Goal: Task Accomplishment & Management: Manage account settings

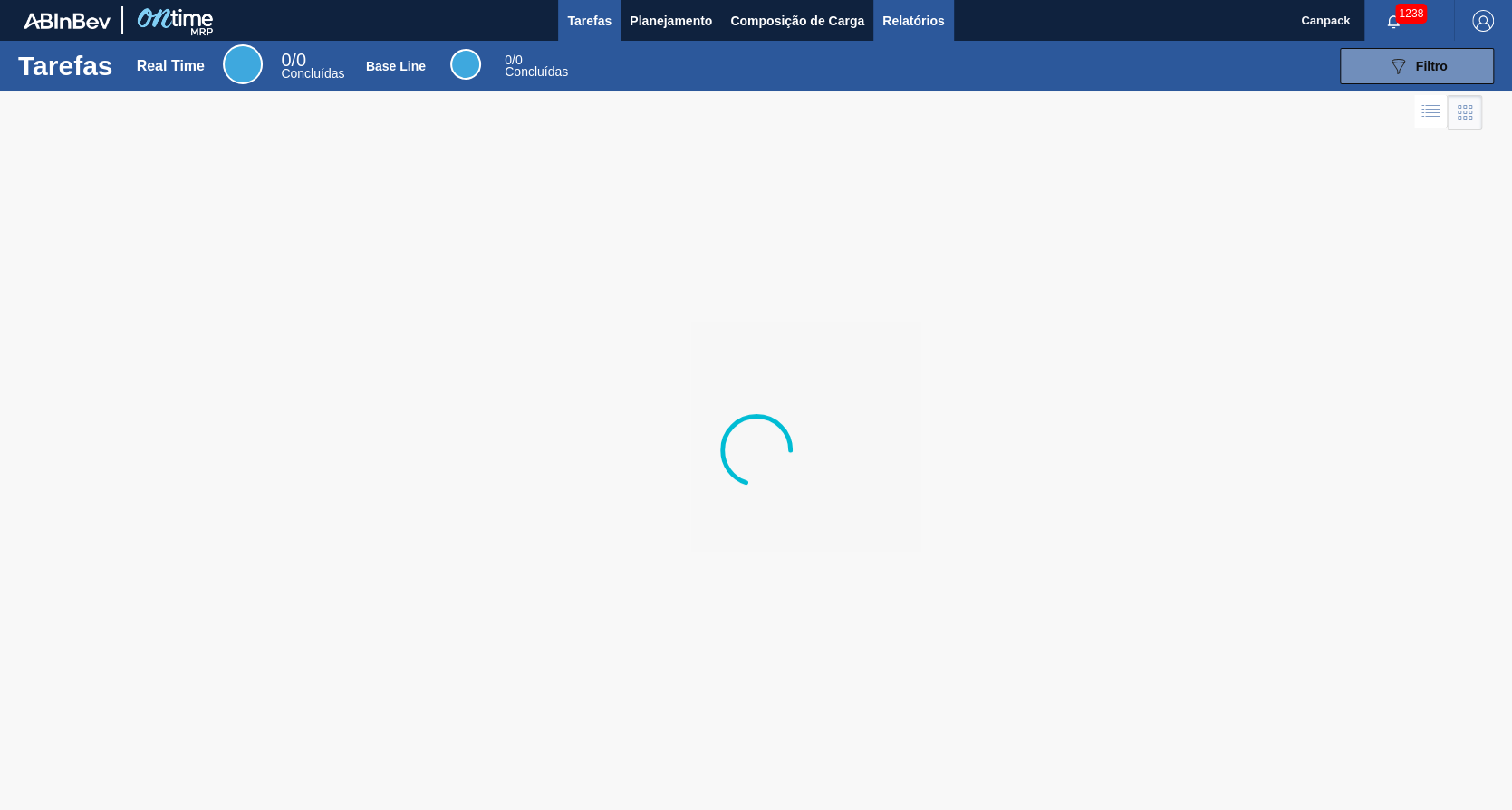
click at [944, 11] on button "Relatórios" at bounding box center [913, 20] width 80 height 41
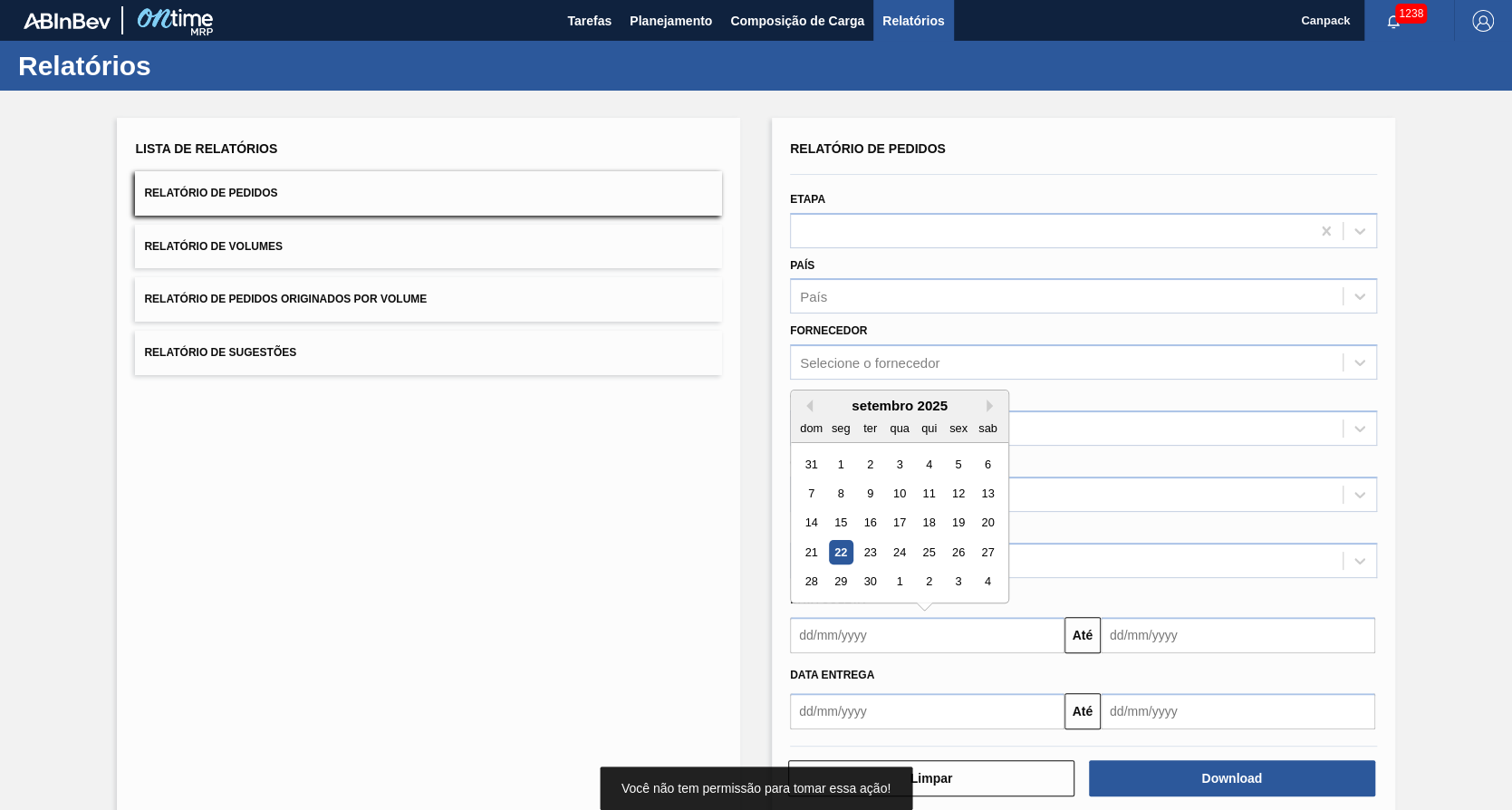
click at [903, 648] on input "text" at bounding box center [927, 634] width 275 height 36
click at [834, 547] on div "22" at bounding box center [841, 552] width 24 height 24
type input "[DATE]"
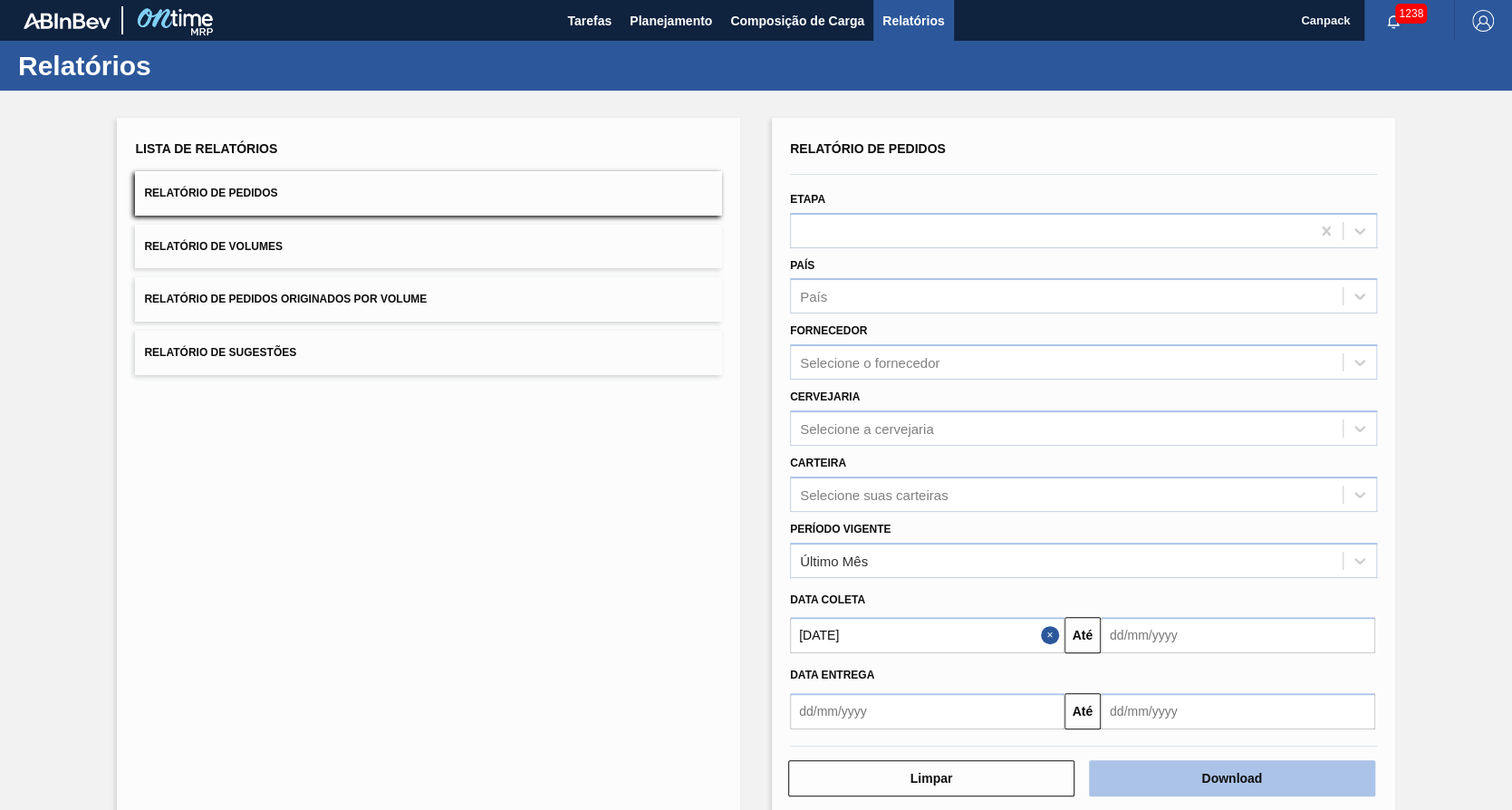
click at [1189, 0] on body "Tarefas Planejamento Composição de Carga Relatórios Canpack 1238 Marcar todas c…" at bounding box center [756, 0] width 1512 height 0
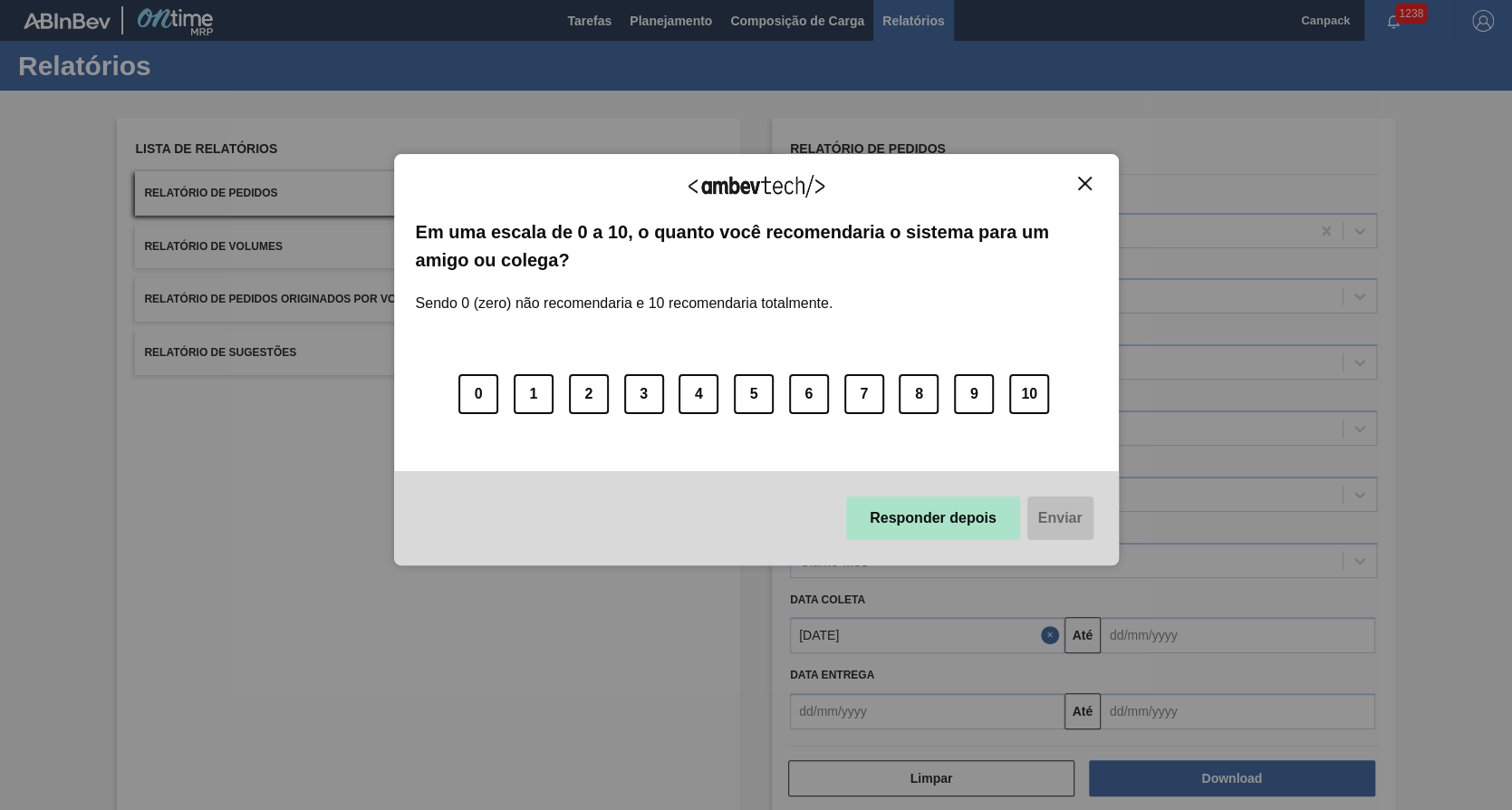
click at [941, 522] on button "Responder depois" at bounding box center [932, 517] width 174 height 44
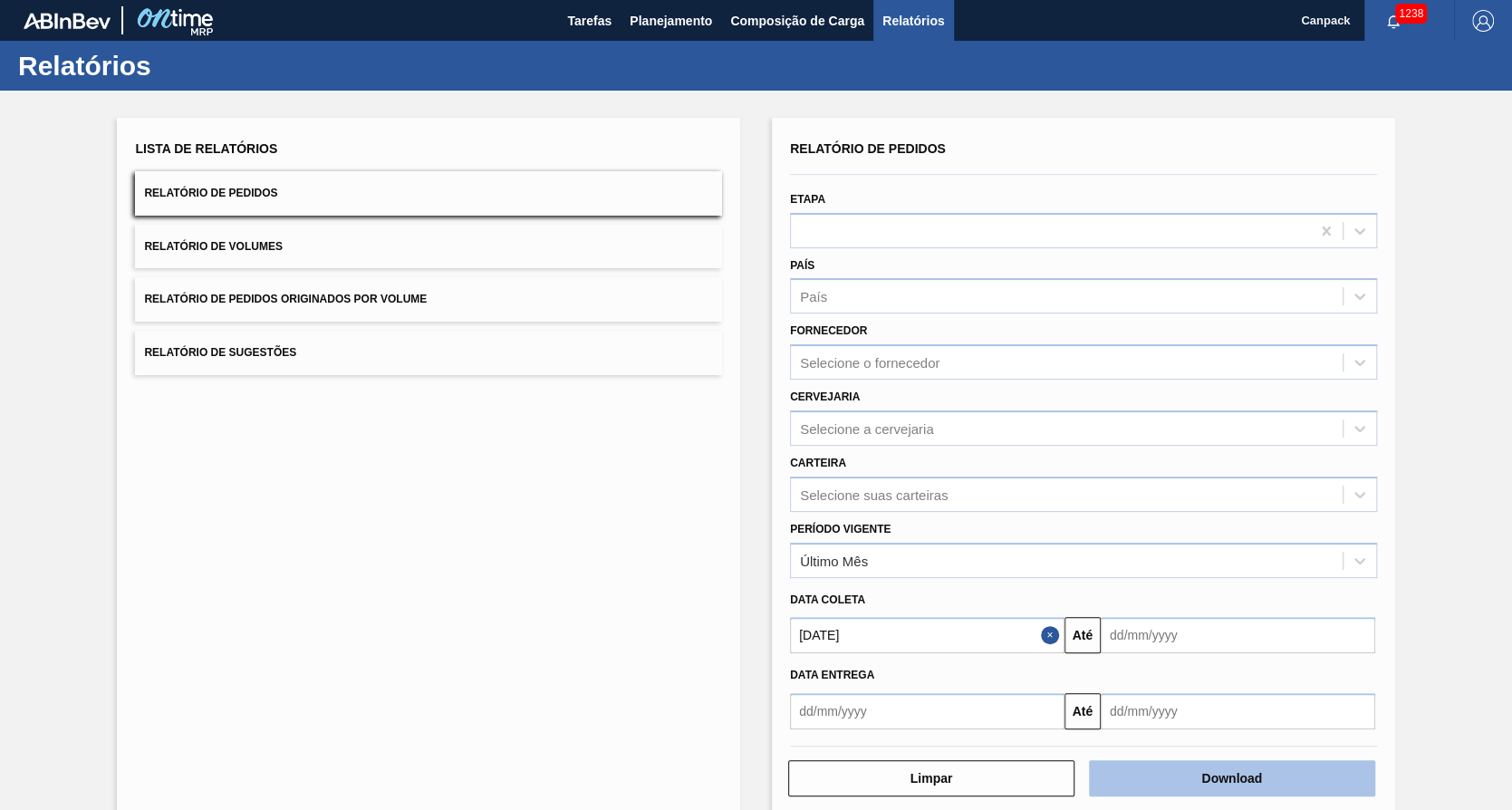
click at [1224, 780] on button "Download" at bounding box center [1232, 777] width 286 height 36
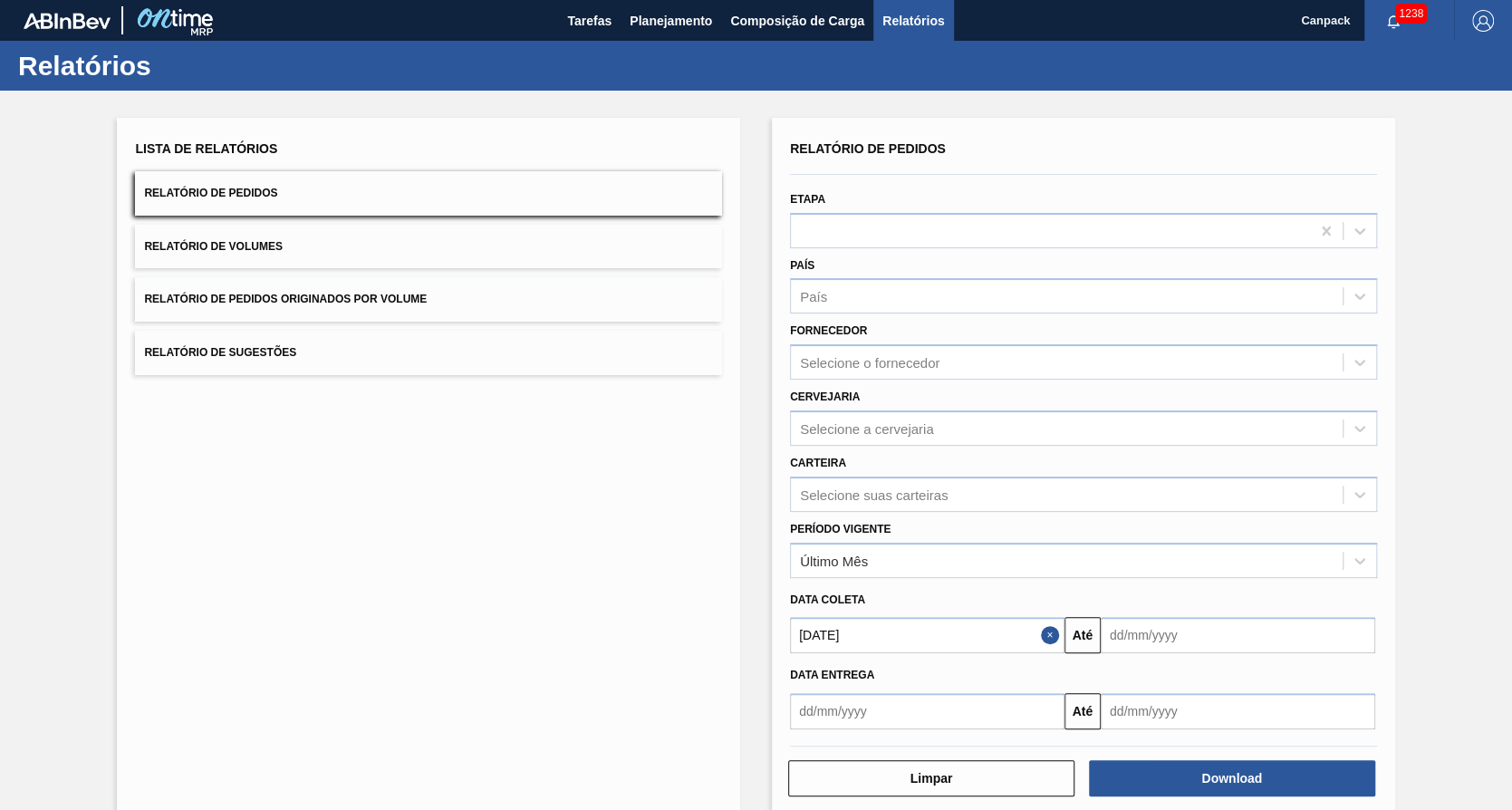
click at [536, 23] on div "Tarefas Planejamento Composição de Carga Relatórios" at bounding box center [756, 20] width 1512 height 41
drag, startPoint x: 576, startPoint y: 23, endPoint x: 580, endPoint y: 34, distance: 11.7
click at [576, 23] on span "Tarefas" at bounding box center [590, 20] width 45 height 21
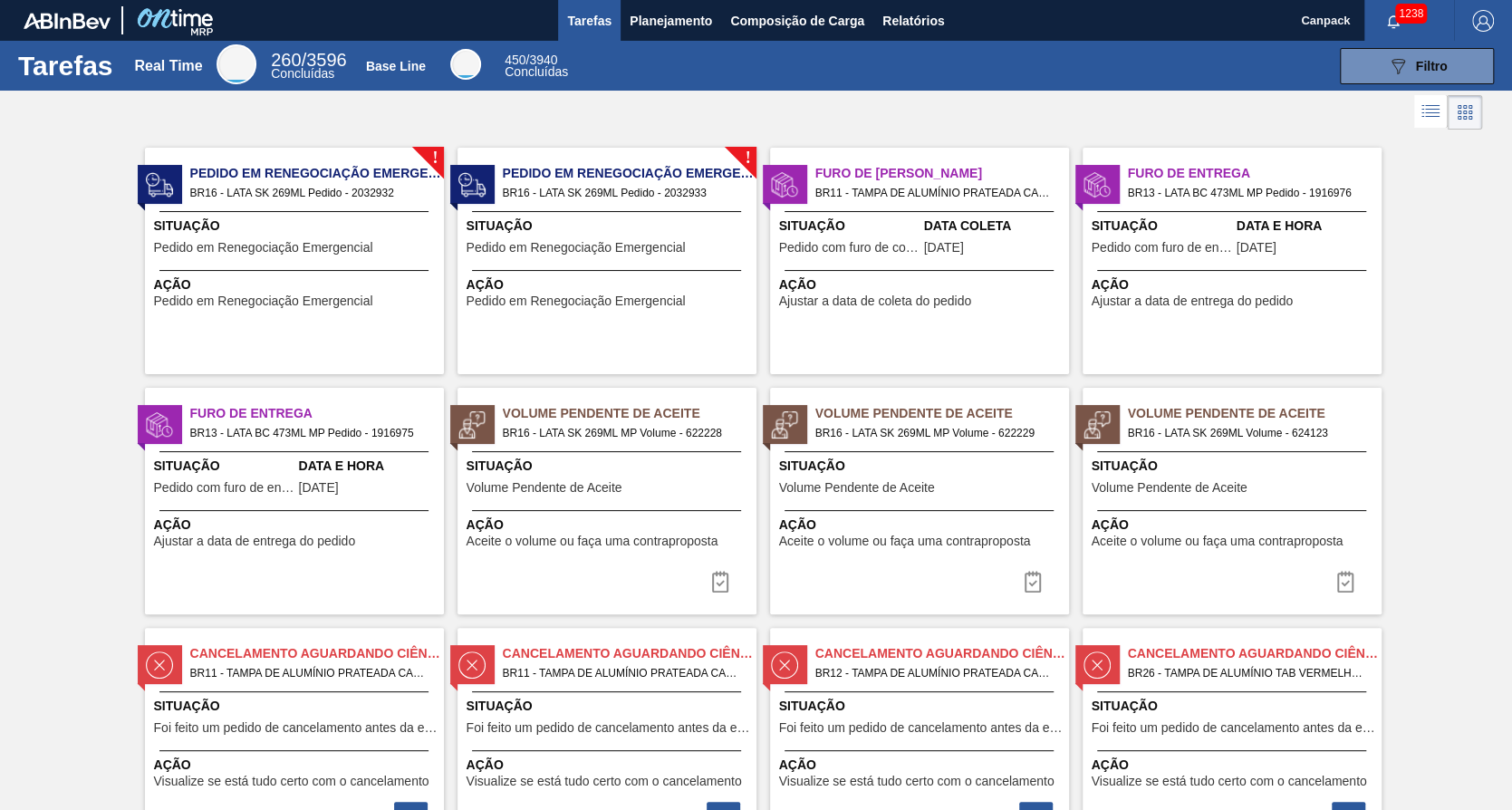
click at [318, 297] on span "Pedido em Renegociação Emergencial" at bounding box center [264, 301] width 219 height 14
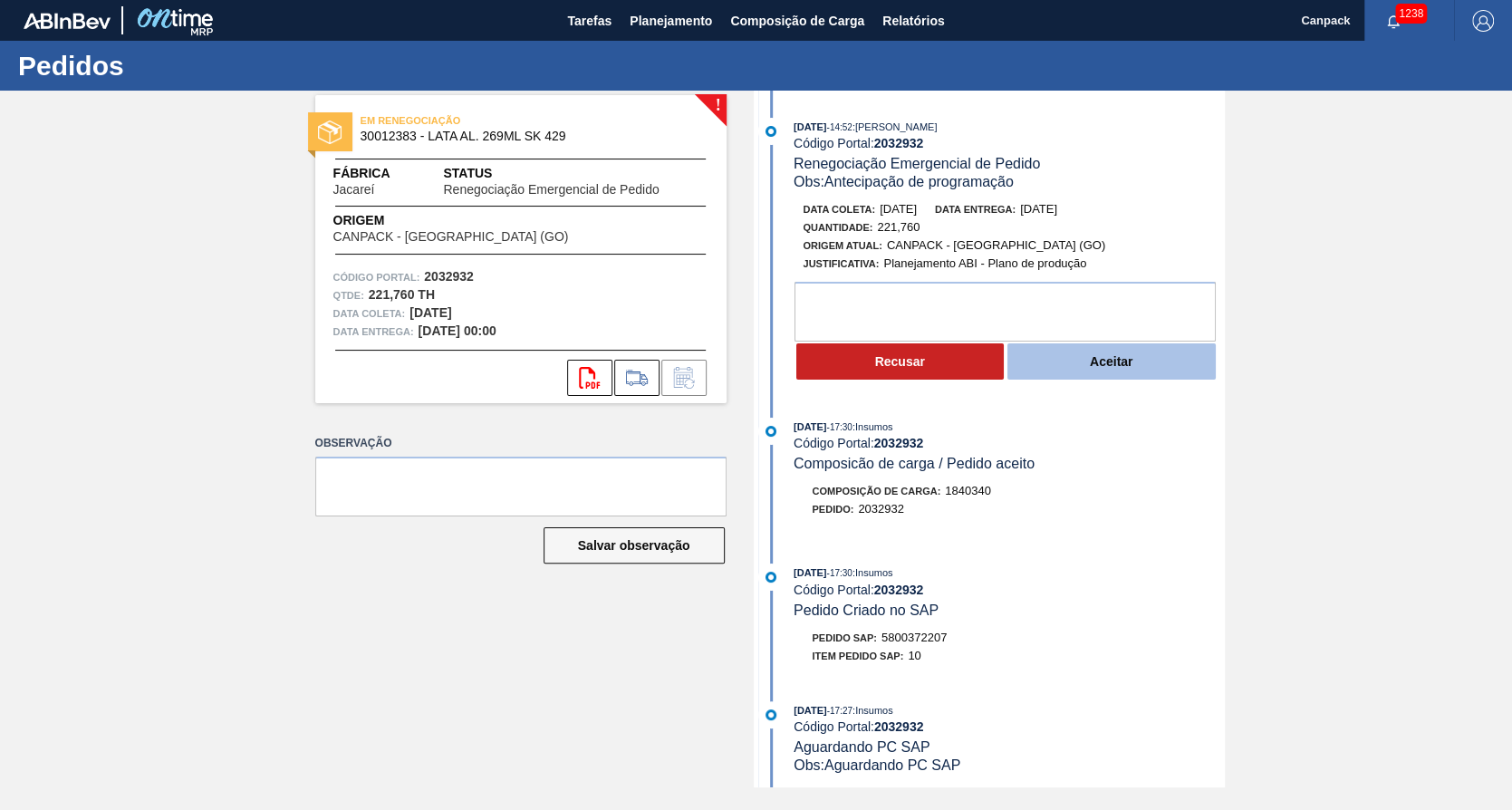
click at [1183, 361] on button "Aceitar" at bounding box center [1111, 361] width 208 height 36
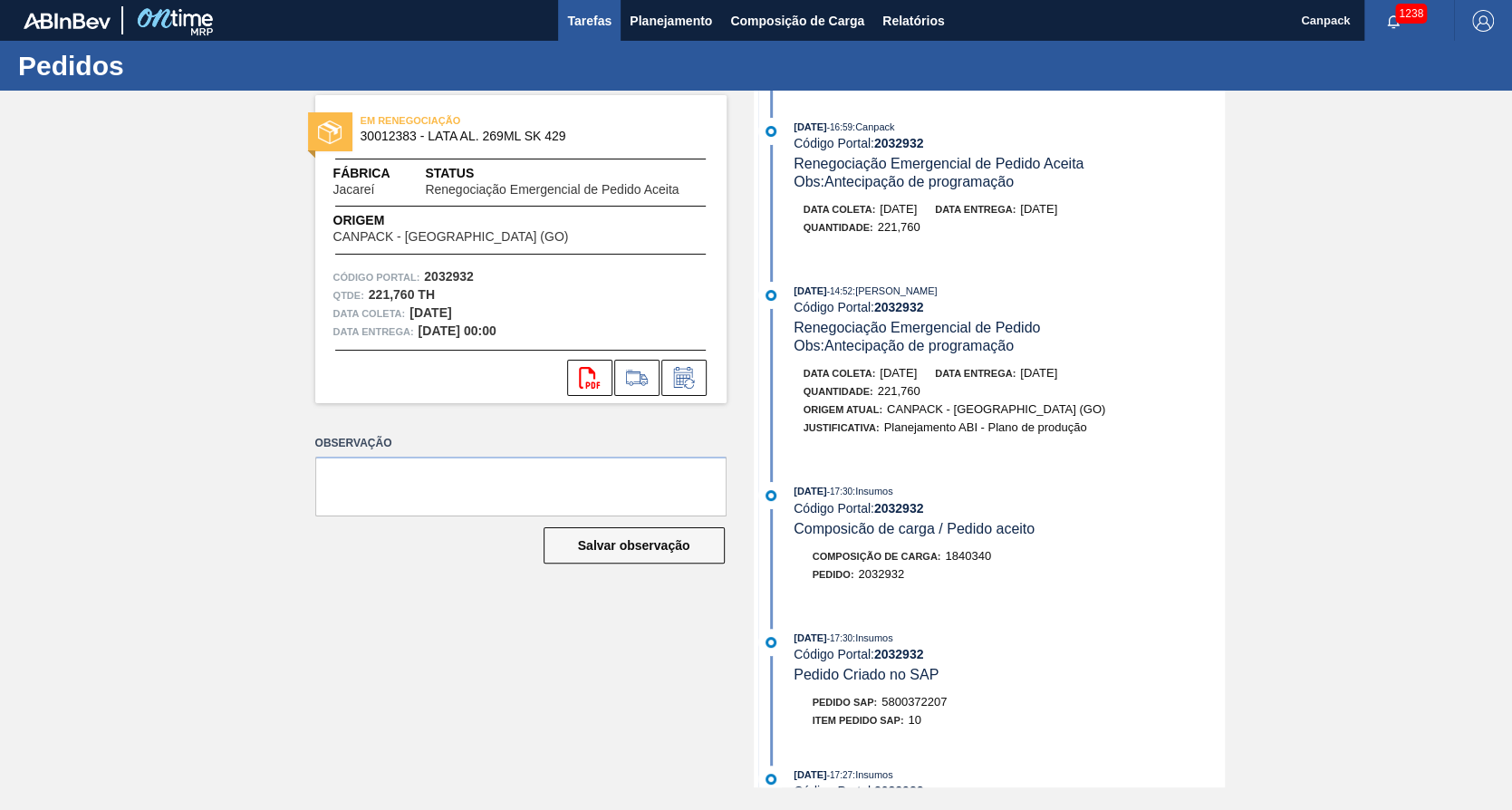
click at [582, 29] on span "Tarefas" at bounding box center [590, 20] width 45 height 21
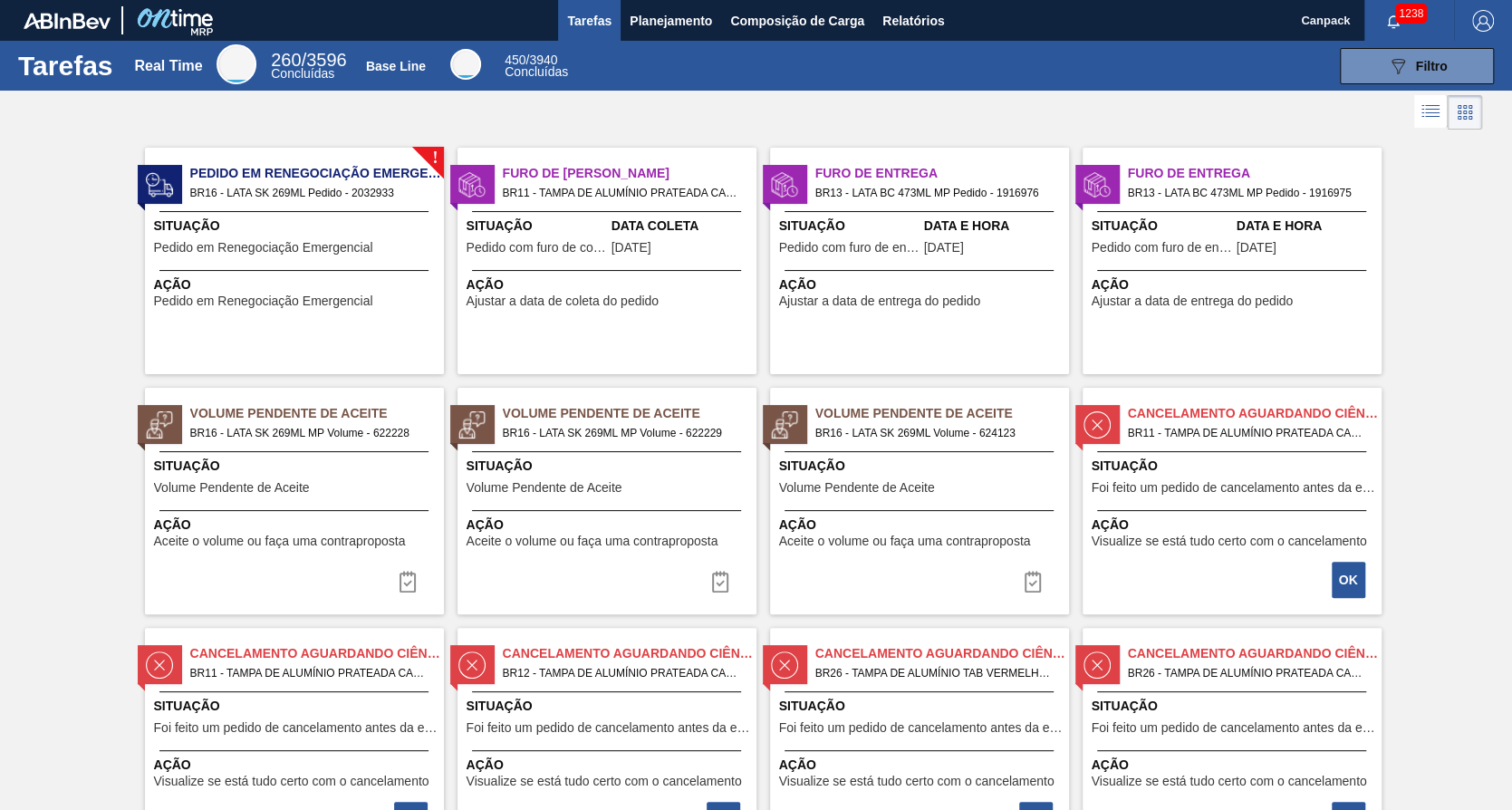
click at [380, 255] on div "Situação Pedido em Renegociação Emergencial" at bounding box center [296, 239] width 285 height 45
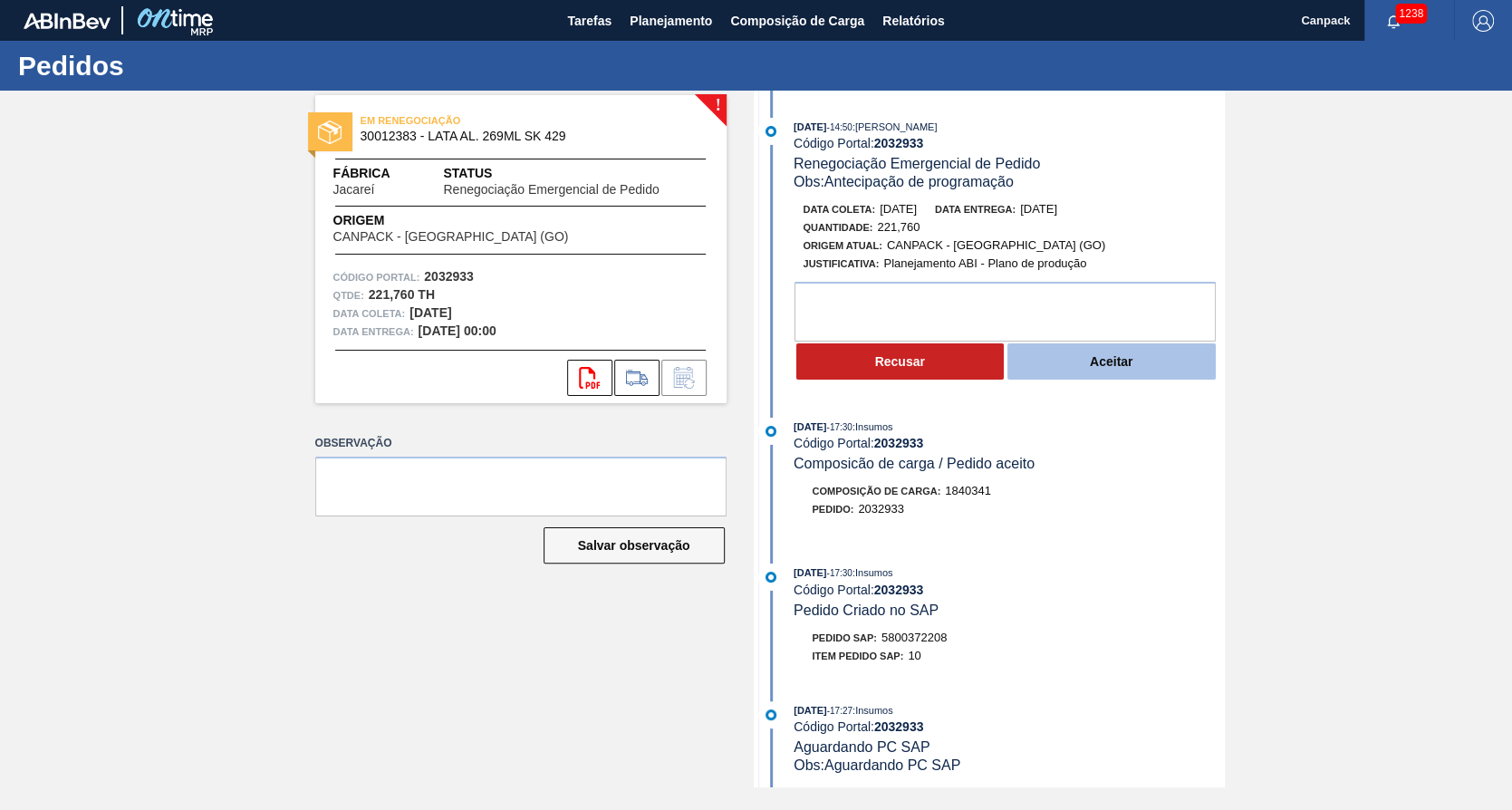
click at [1095, 373] on button "Aceitar" at bounding box center [1111, 361] width 208 height 36
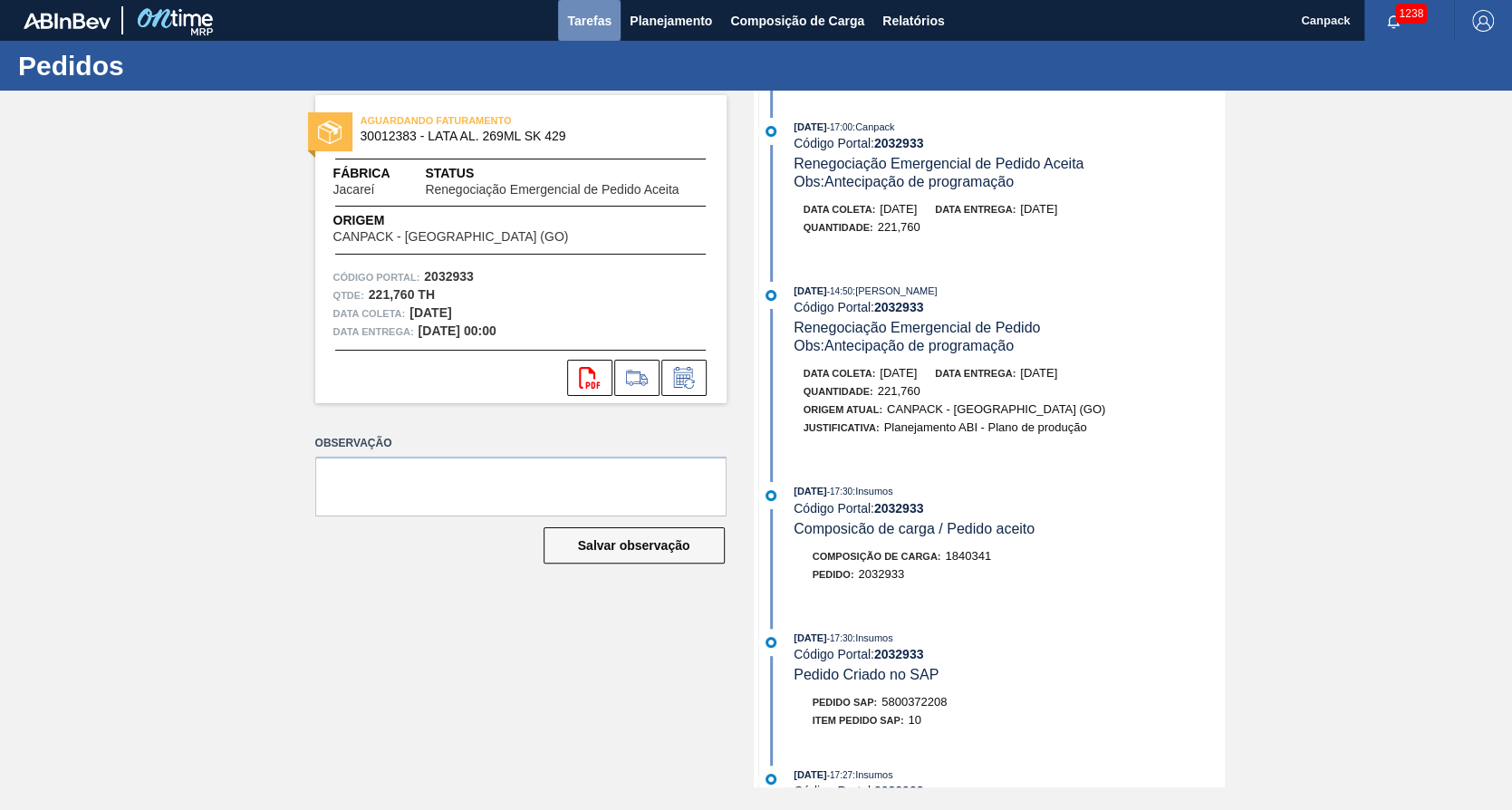
click at [596, 10] on span "Tarefas" at bounding box center [590, 20] width 45 height 21
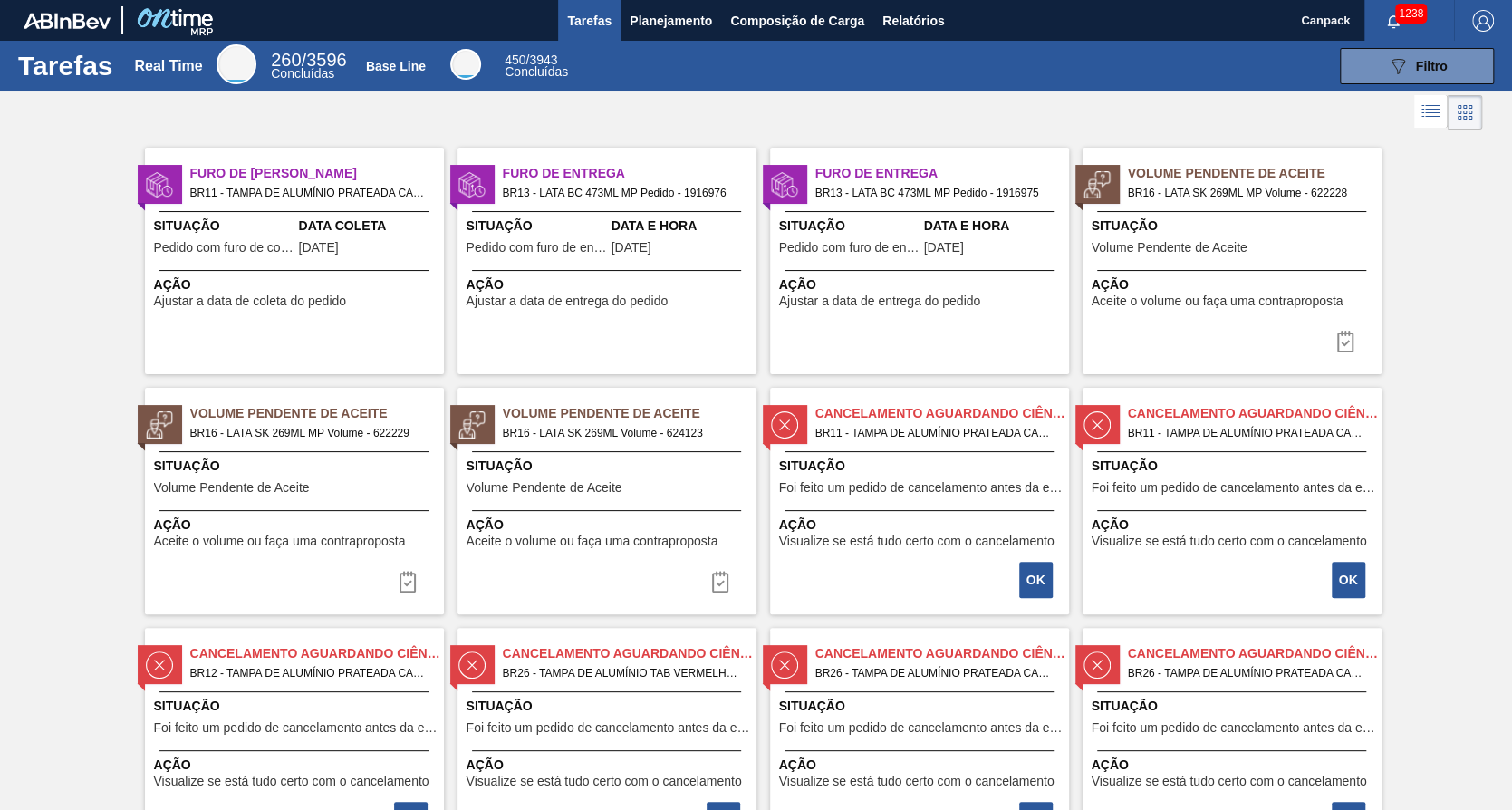
click at [1227, 292] on span "Ação" at bounding box center [1233, 284] width 285 height 19
click at [310, 508] on div "Volume Pendente de Aceite BR16 - LATA SK 269ML MP Volume - 622229 Situação Volu…" at bounding box center [294, 501] width 299 height 227
click at [571, 478] on div "Situação Volume Pendente de Aceite" at bounding box center [608, 479] width 285 height 45
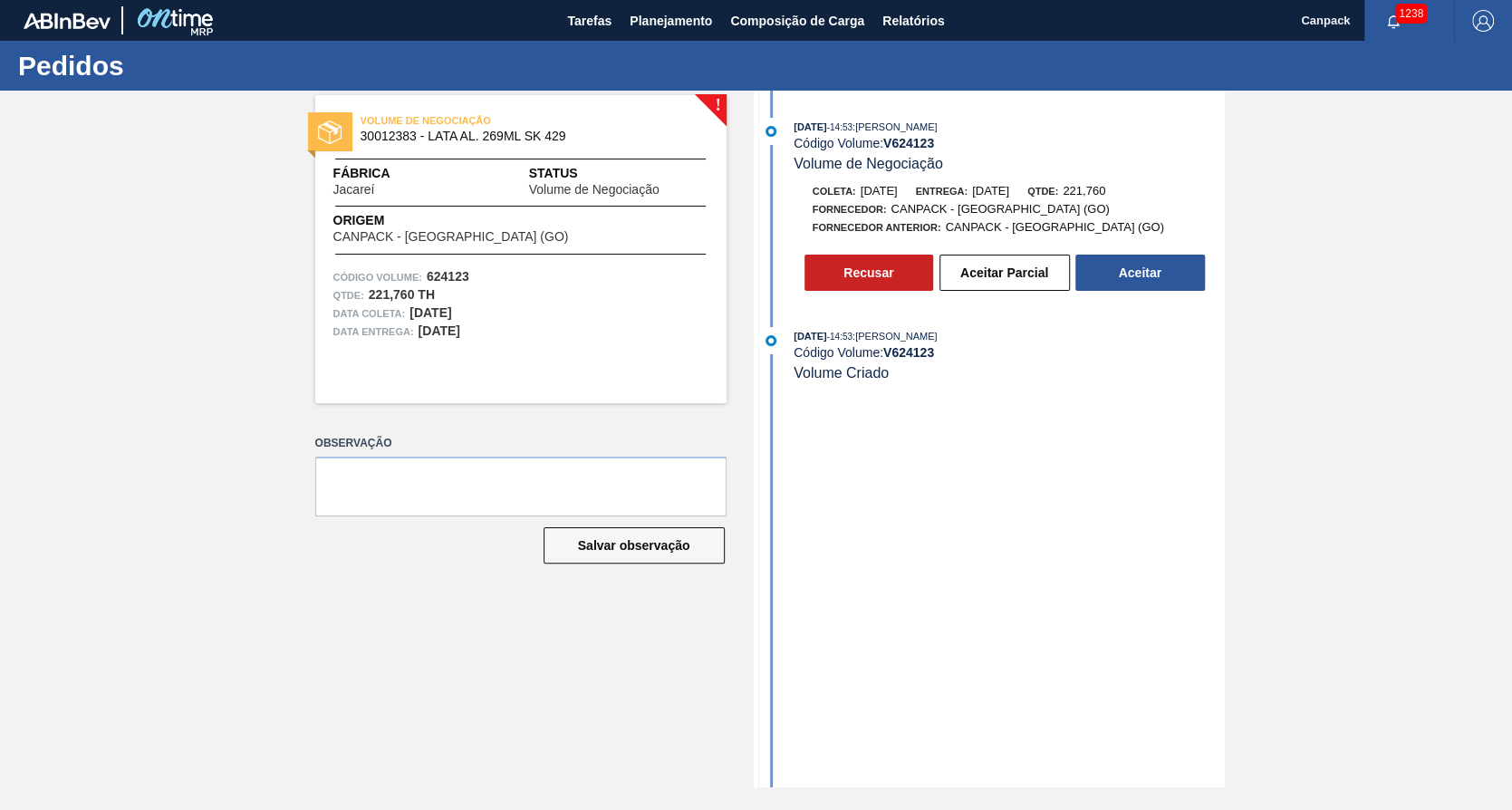
click at [1301, 432] on div "! VOLUME DE NEGOCIAÇÃO 30012383 - LATA AL. 269ML SK 429 Fábrica Jacareí Status …" at bounding box center [756, 439] width 1512 height 697
click at [1402, 334] on div "! VOLUME DE NEGOCIAÇÃO 30012383 - LATA AL. 269ML SK 429 Fábrica Jacareí Status …" at bounding box center [756, 439] width 1512 height 697
click at [1121, 275] on button "Aceitar" at bounding box center [1140, 272] width 129 height 36
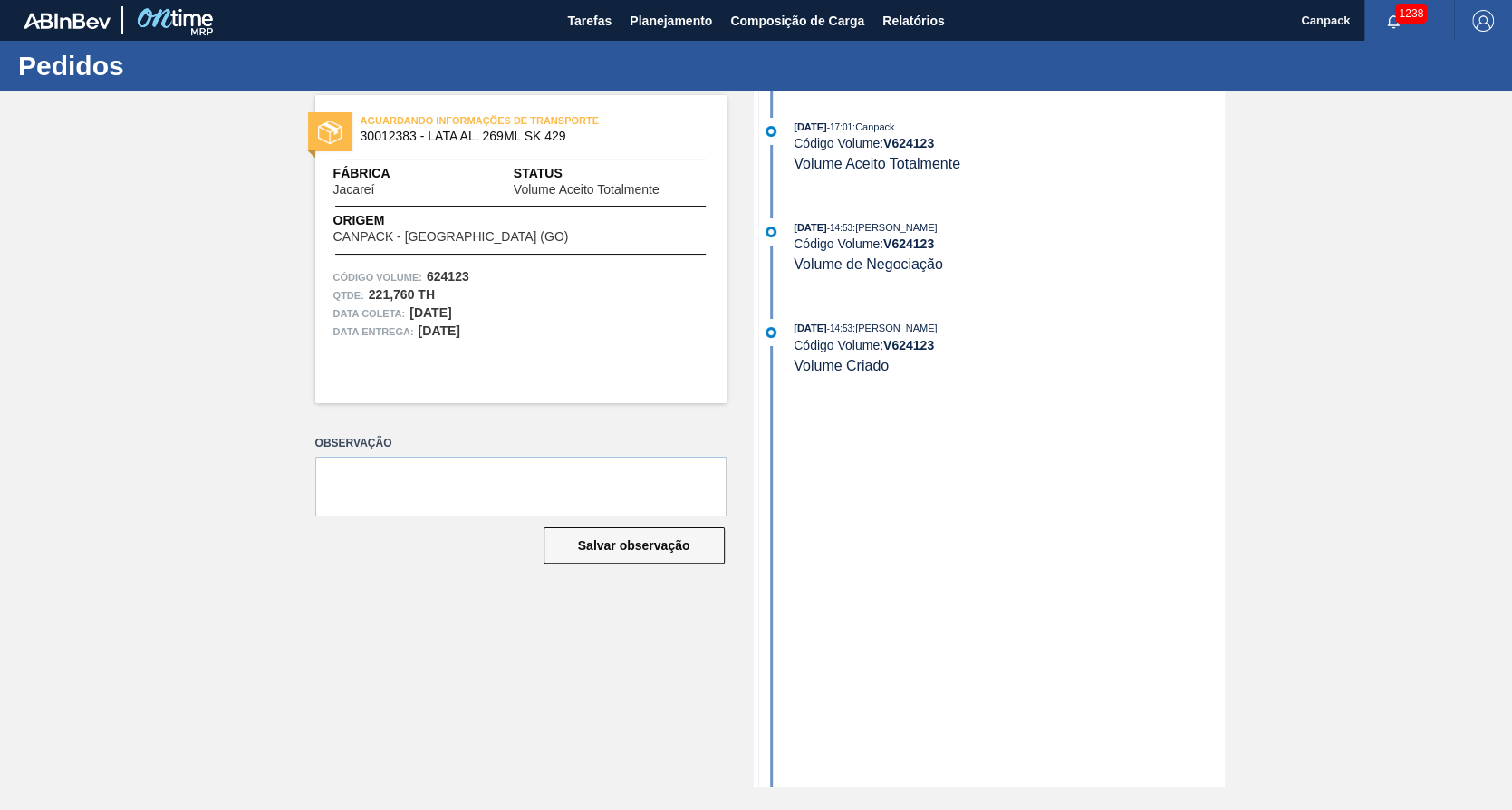
click at [1444, 483] on div "AGUARDANDO INFORMAÇÕES DE TRANSPORTE 30012383 - LATA AL. 269ML SK 429 Fábrica J…" at bounding box center [756, 439] width 1512 height 697
click at [599, 15] on span "Tarefas" at bounding box center [590, 20] width 45 height 21
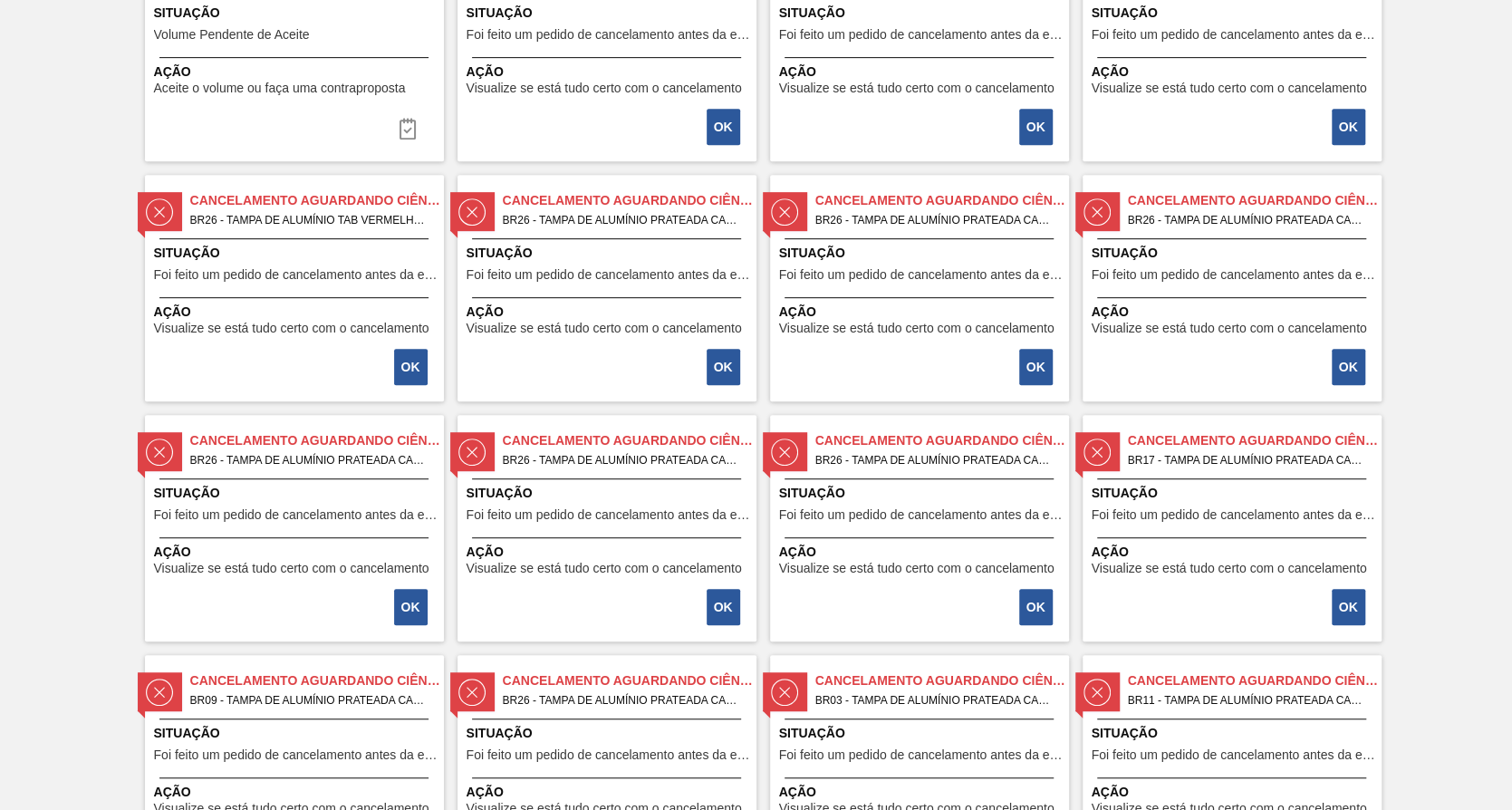
scroll to position [906, 0]
